Goal: Transaction & Acquisition: Purchase product/service

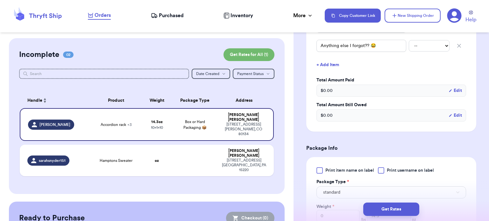
scroll to position [298, 0]
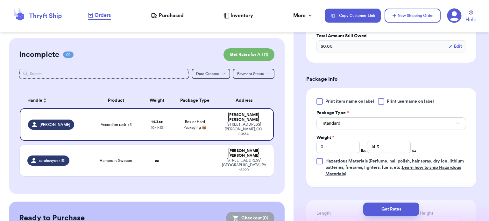
click at [390, 120] on button "standard" at bounding box center [392, 124] width 150 height 12
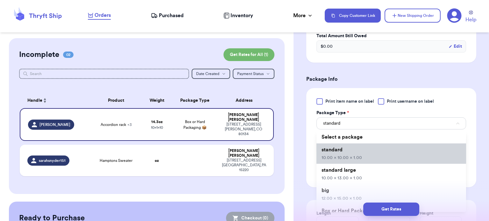
click at [380, 145] on li "standard 10.00 x 10.00 x 1.00" at bounding box center [392, 154] width 150 height 20
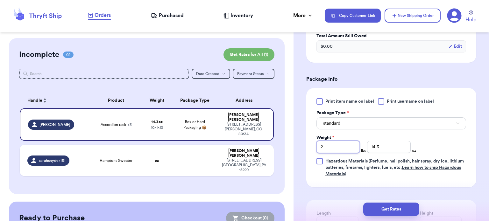
type input "2"
type input "5.4"
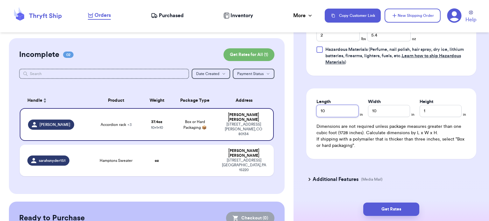
scroll to position [411, 0]
type input "36"
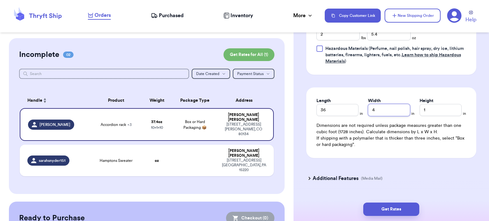
type input "4"
type input "2.5"
click at [387, 212] on button "Get Rates" at bounding box center [392, 209] width 56 height 13
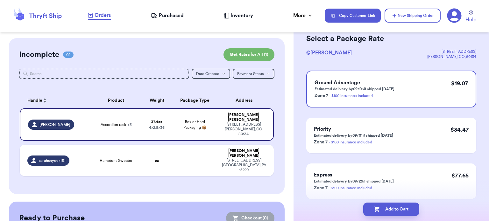
scroll to position [0, 0]
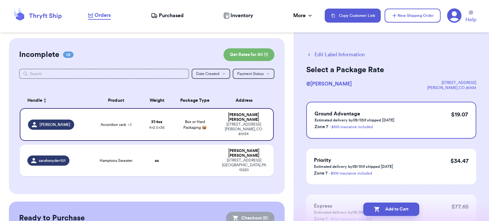
click at [329, 54] on button "Edit Label Information" at bounding box center [336, 55] width 59 height 8
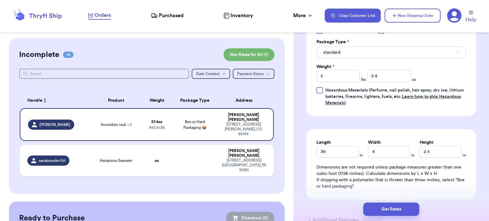
scroll to position [373, 0]
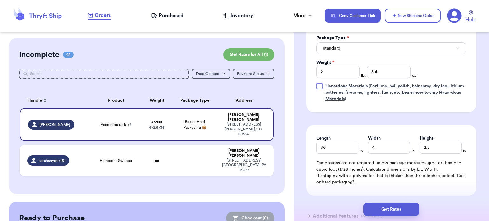
click at [341, 135] on div "Length" at bounding box center [338, 138] width 42 height 6
click at [332, 142] on input "36" at bounding box center [338, 148] width 42 height 12
type input "3"
type input "4"
type input "36"
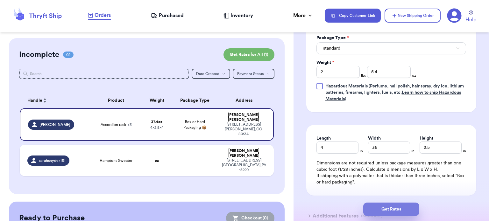
click at [389, 210] on button "Get Rates" at bounding box center [392, 209] width 56 height 13
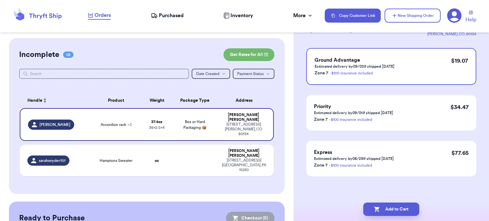
scroll to position [0, 0]
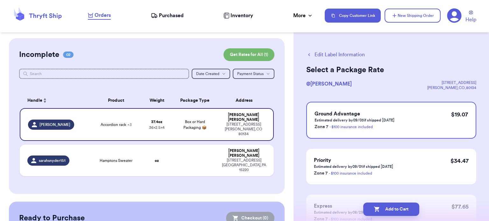
click at [333, 52] on button "Edit Label Information" at bounding box center [336, 55] width 59 height 8
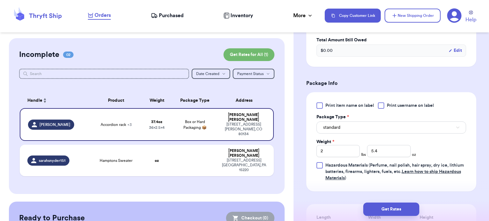
scroll to position [297, 0]
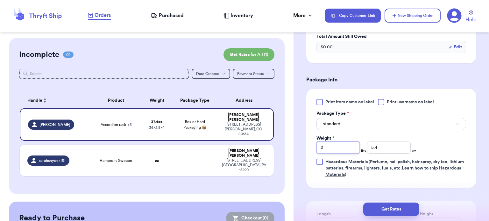
click at [343, 142] on input "2" at bounding box center [339, 148] width 44 height 12
type input "1"
type input "13.2"
type input "18"
click at [393, 213] on button "Get Rates" at bounding box center [392, 209] width 56 height 13
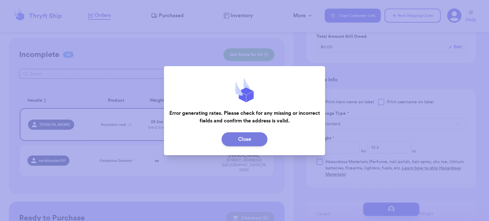
click at [250, 141] on button "Close" at bounding box center [245, 140] width 46 height 14
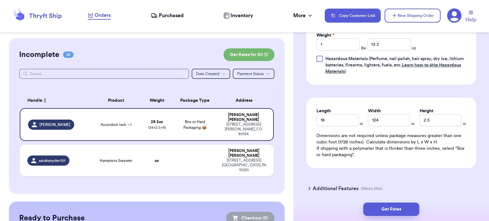
scroll to position [408, 0]
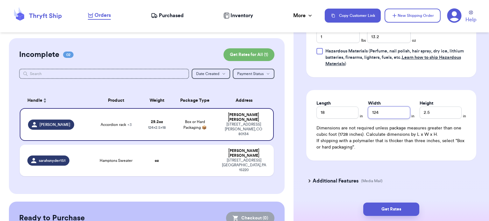
click at [390, 107] on input "124" at bounding box center [389, 113] width 42 height 12
type input "12"
type input "4"
click at [396, 207] on button "Get Rates" at bounding box center [392, 209] width 56 height 13
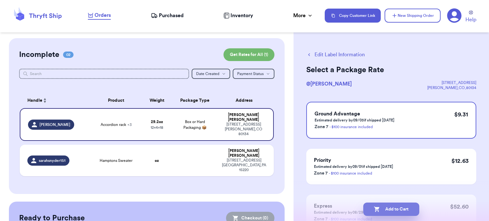
click at [390, 214] on button "Add to Cart" at bounding box center [392, 209] width 56 height 13
checkbox input "true"
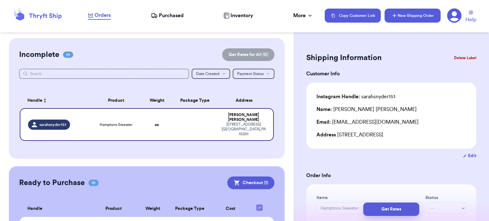
click at [407, 22] on button "New Shipping Order" at bounding box center [413, 16] width 56 height 14
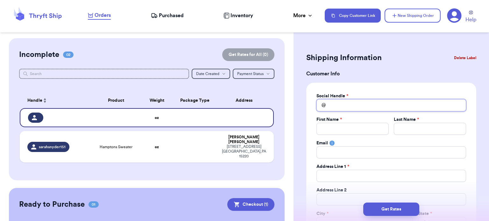
click at [341, 107] on input "Total Amount Paid" at bounding box center [392, 105] width 150 height 12
type input "m"
type input "ma"
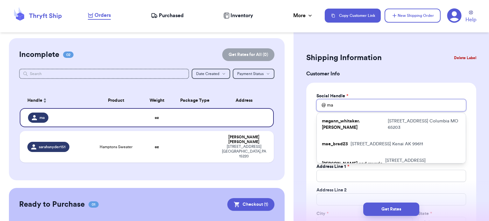
type input "mar"
type input "mari"
type input "maris"
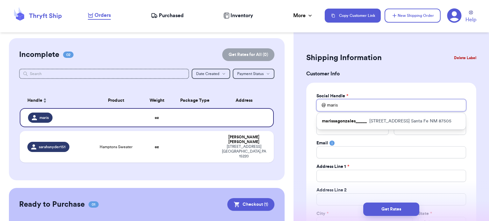
type input "mari"
type input "mar"
type input "ma"
type input "m"
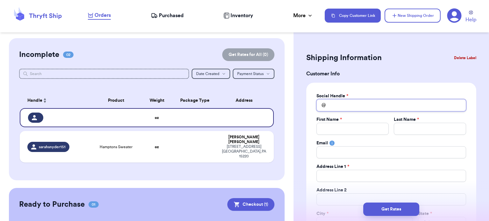
type input "v"
type input "vi"
type input "vin"
type input "vint"
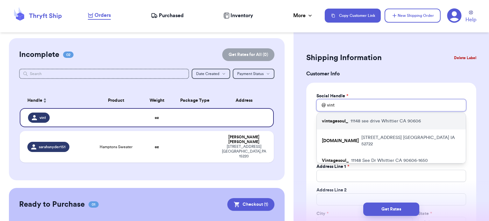
type input "vint"
click at [376, 121] on p "[STREET_ADDRESS]" at bounding box center [386, 121] width 70 height 6
type input "vintagesoul_"
type input "[PERSON_NAME]"
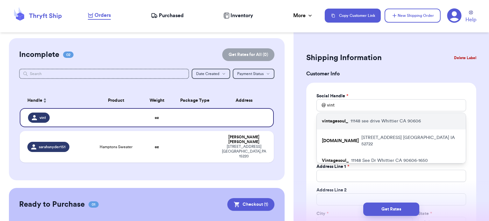
type input "[EMAIL_ADDRESS][DOMAIN_NAME]"
type input "11148 see drive"
type input "Whittier"
select select "CA"
type input "90606"
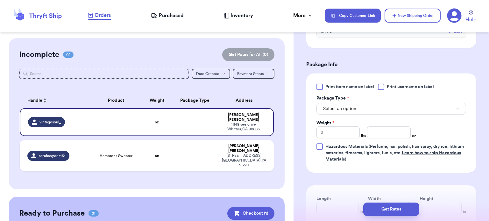
scroll to position [357, 0]
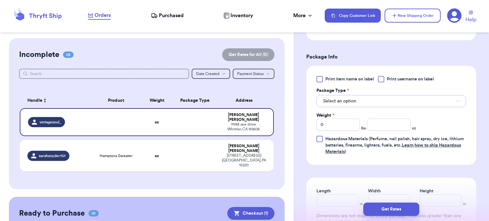
click at [382, 102] on button "Select an option" at bounding box center [392, 101] width 150 height 12
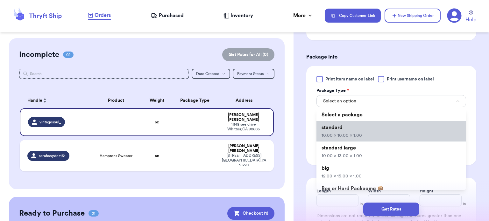
click at [370, 135] on li "standard 10.00 x 10.00 x 1.00" at bounding box center [392, 131] width 150 height 20
type input "10"
type input "1"
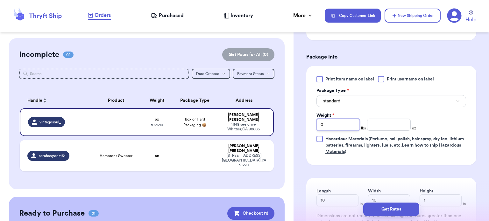
type input "1"
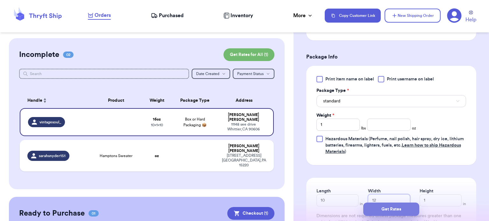
type input "12"
click at [385, 214] on button "Get Rates" at bounding box center [392, 209] width 56 height 13
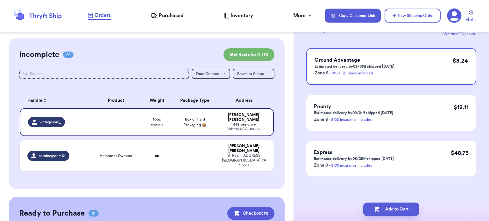
scroll to position [0, 0]
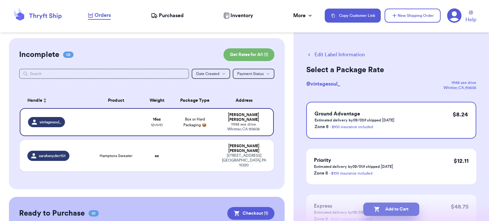
click at [396, 209] on button "Add to Cart" at bounding box center [392, 209] width 56 height 13
checkbox input "true"
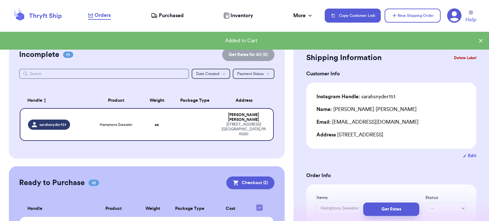
click at [243, 178] on button "Checkout ( 2 )" at bounding box center [251, 183] width 48 height 13
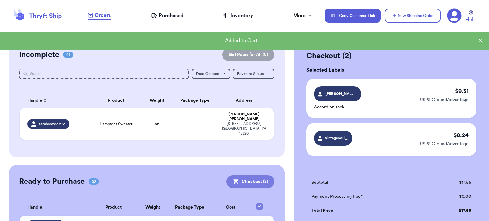
scroll to position [103, 0]
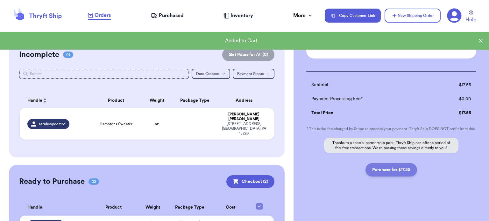
click at [387, 170] on button "Purchase for $17.55" at bounding box center [392, 169] width 52 height 13
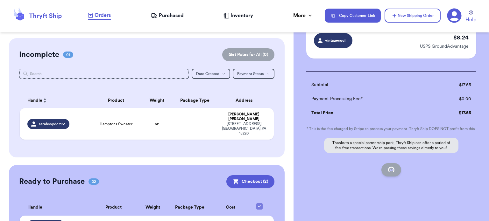
checkbox input "false"
checkbox input "true"
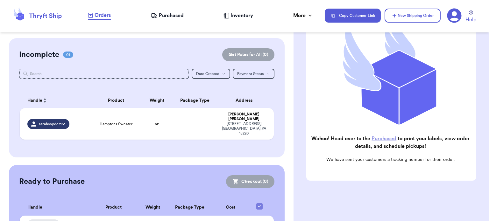
click at [388, 136] on link "Purchased" at bounding box center [384, 138] width 25 height 5
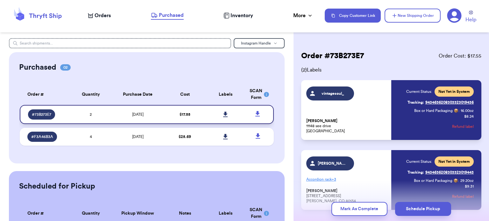
click at [219, 110] on link at bounding box center [226, 115] width 14 height 14
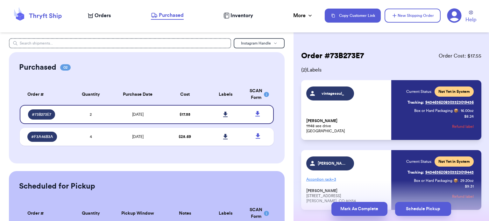
click at [362, 208] on button "Mark As Complete" at bounding box center [360, 209] width 56 height 14
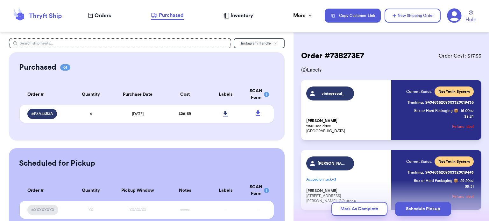
click at [362, 208] on button "Mark As Complete" at bounding box center [360, 209] width 56 height 14
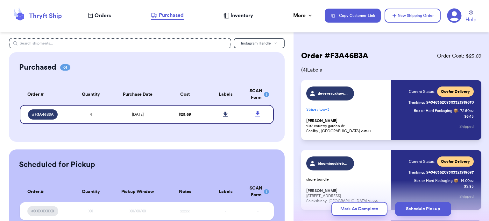
click at [345, 212] on button "Mark As Complete" at bounding box center [360, 209] width 56 height 14
